Goal: Navigation & Orientation: Find specific page/section

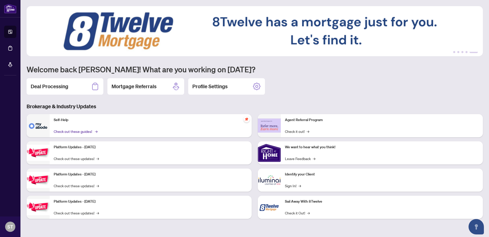
click at [65, 132] on link "Check out these guides! →" at bounding box center [75, 131] width 43 height 6
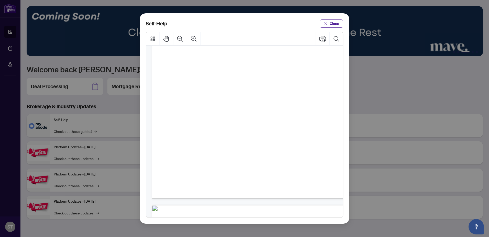
scroll to position [102, 0]
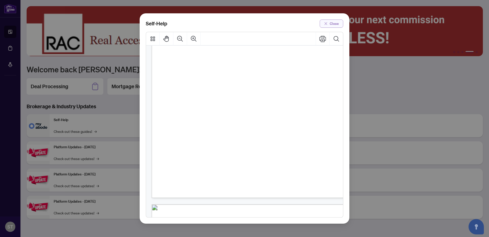
click at [336, 24] on span "Close" at bounding box center [334, 23] width 9 height 8
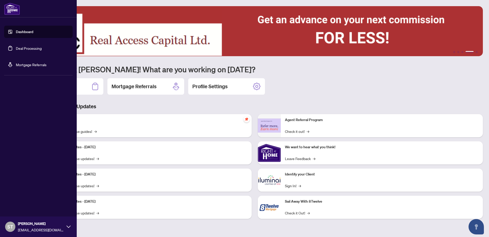
click at [18, 30] on link "Dashboard" at bounding box center [24, 31] width 17 height 5
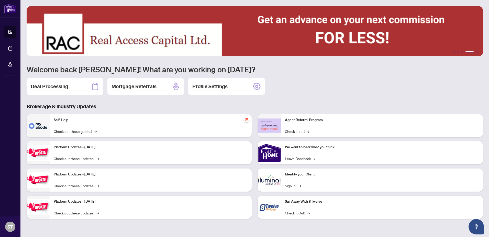
click at [339, 69] on h1 "Welcome back [PERSON_NAME]! What are you working on [DATE]?" at bounding box center [255, 69] width 457 height 10
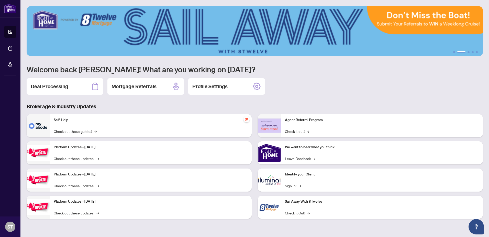
click at [310, 85] on div "Deal Processing Mortgage Referrals Profile Settings" at bounding box center [255, 86] width 457 height 16
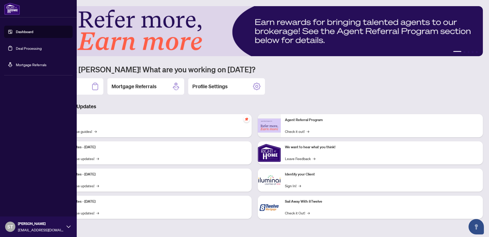
click at [66, 226] on div "ST [PERSON_NAME] [EMAIL_ADDRESS][DOMAIN_NAME]" at bounding box center [38, 226] width 77 height 20
click at [19, 195] on span "Logout" at bounding box center [21, 196] width 12 height 8
